Goal: Information Seeking & Learning: Learn about a topic

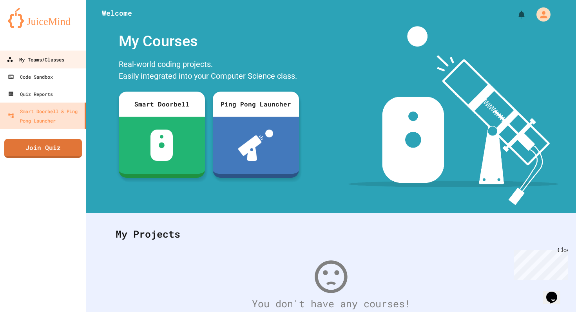
click at [65, 65] on link "My Teams/Classes" at bounding box center [43, 60] width 89 height 18
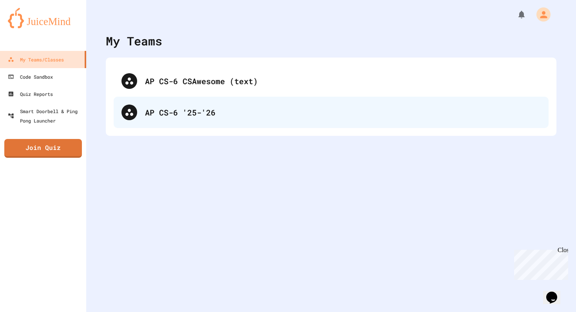
click at [199, 125] on div "AP CS-6 '25-'26" at bounding box center [331, 112] width 435 height 31
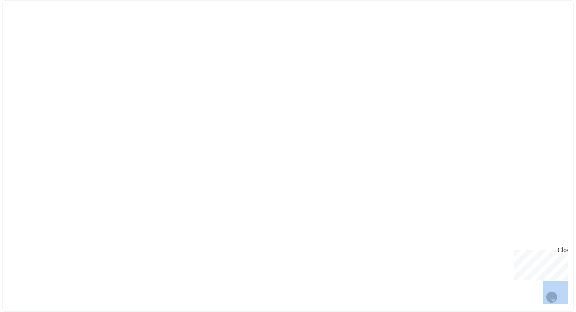
click at [199, 125] on div at bounding box center [287, 156] width 571 height 312
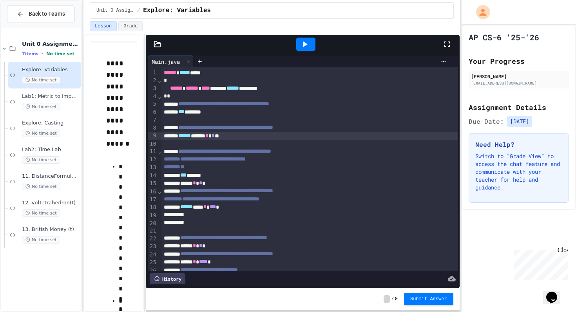
click at [432, 136] on div "****** ***** * * *" at bounding box center [309, 136] width 296 height 8
click at [62, 227] on span "13. British Money (t)" at bounding box center [51, 230] width 58 height 7
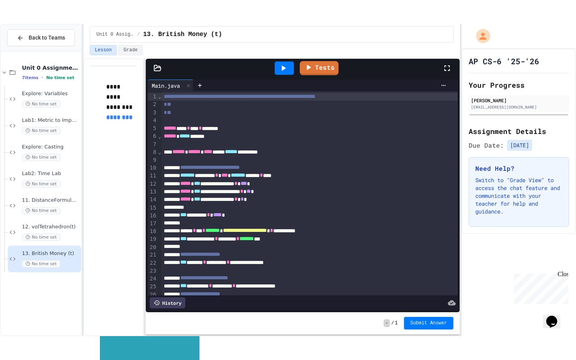
scroll to position [99, 0]
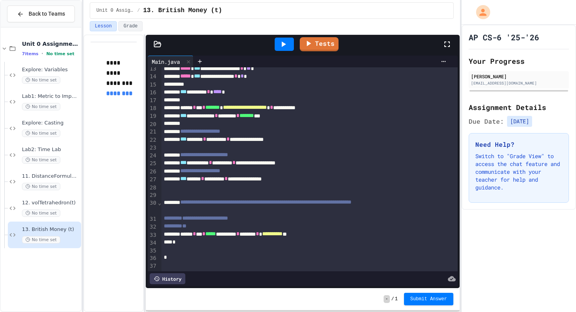
click at [449, 45] on icon at bounding box center [447, 44] width 9 height 9
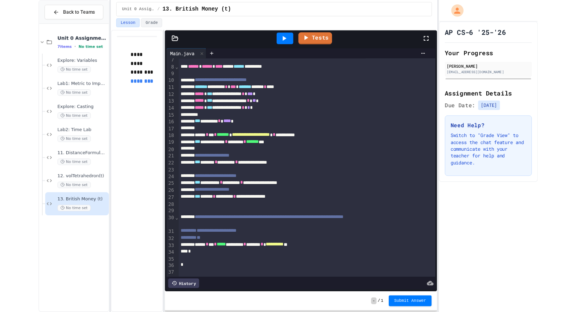
scroll to position [0, 0]
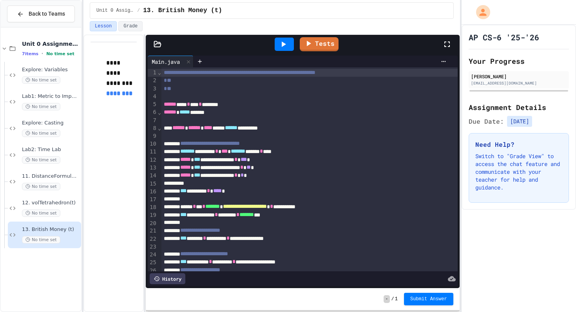
click at [446, 40] on icon at bounding box center [447, 44] width 9 height 9
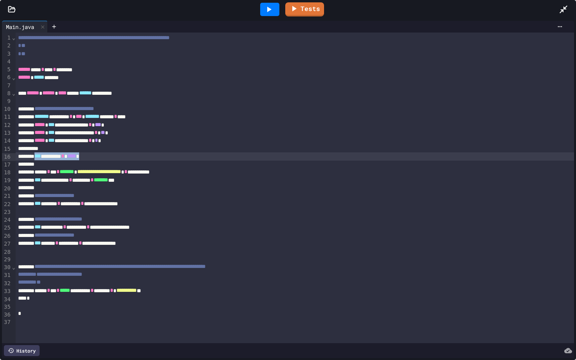
drag, startPoint x: 45, startPoint y: 159, endPoint x: 111, endPoint y: 158, distance: 66.6
click at [111, 158] on div "*** ******** * **** *" at bounding box center [295, 156] width 559 height 8
